Goal: Task Accomplishment & Management: Complete application form

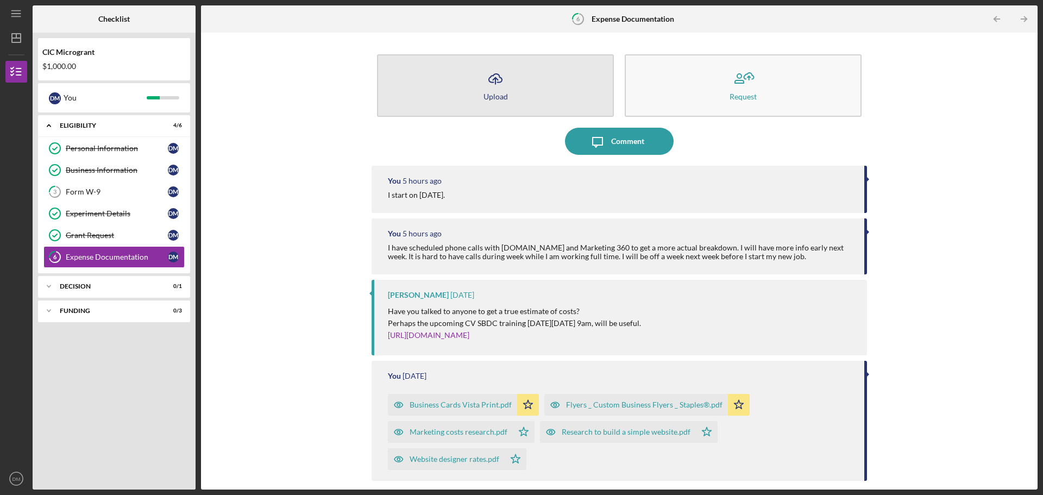
click at [485, 100] on button "Icon/Upload Upload" at bounding box center [495, 85] width 237 height 62
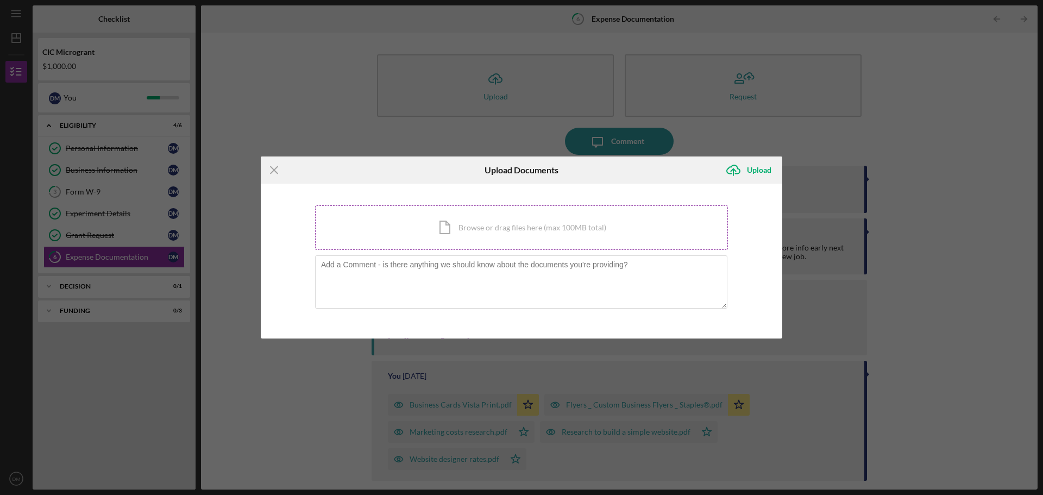
click at [468, 231] on div "Icon/Document Browse or drag files here (max 100MB total) Tap to choose files o…" at bounding box center [521, 227] width 413 height 45
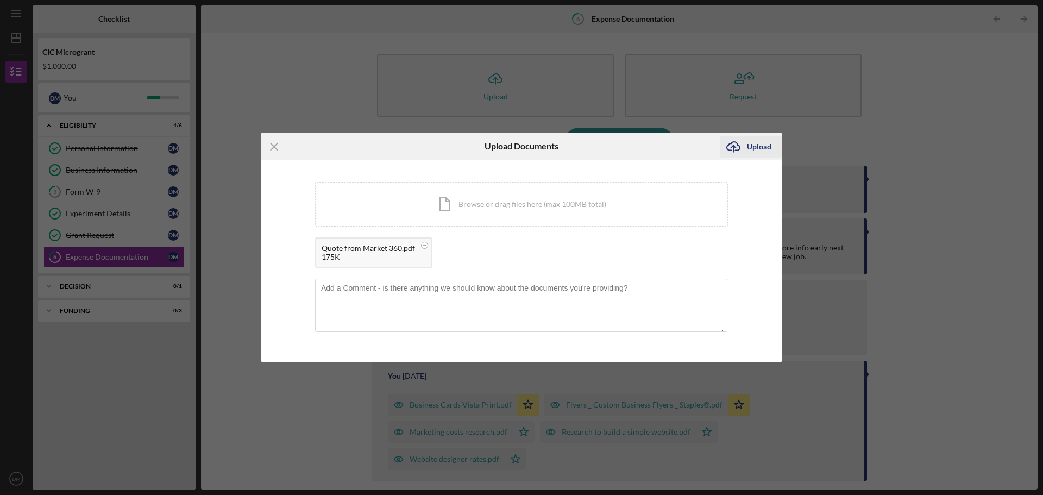
click at [769, 143] on div "Upload" at bounding box center [759, 147] width 24 height 22
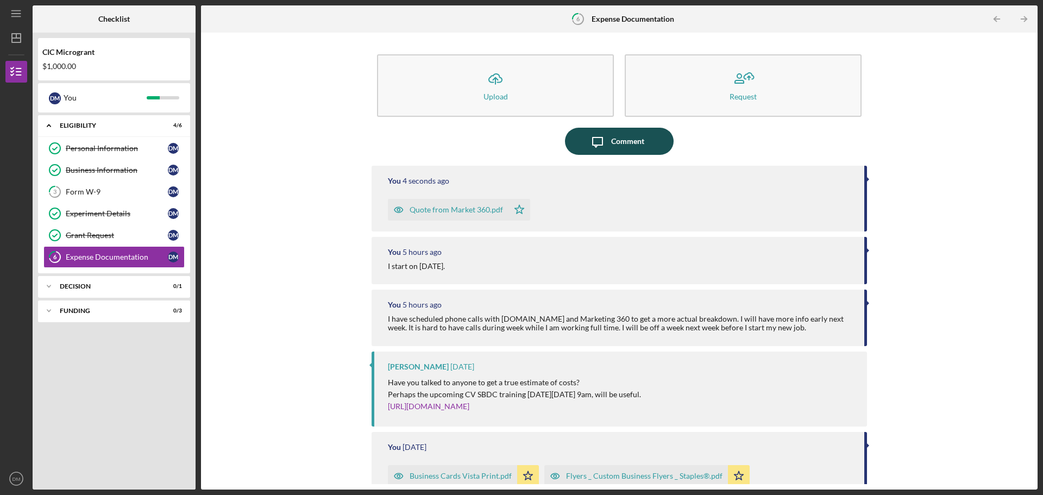
click at [625, 143] on div "Comment" at bounding box center [627, 141] width 33 height 27
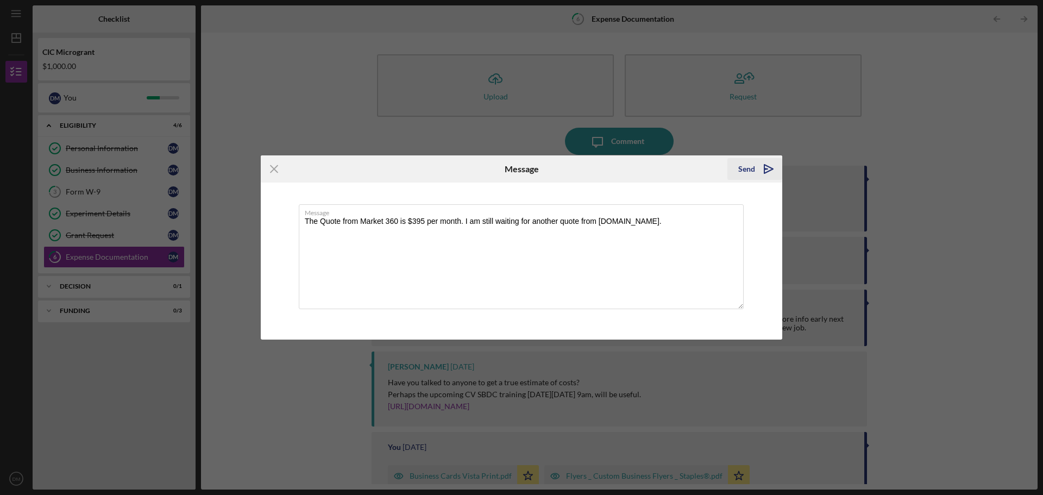
type textarea "The Quote from Market 360 is $395 per month. I am still waiting for another quo…"
click at [746, 169] on div "Send" at bounding box center [746, 169] width 17 height 22
